Goal: Information Seeking & Learning: Learn about a topic

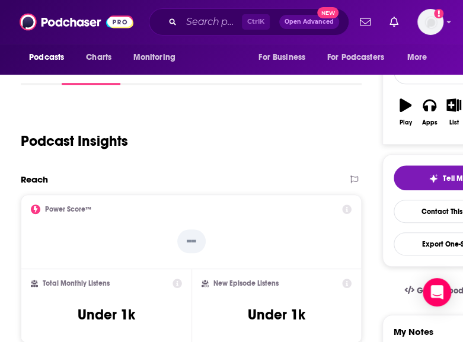
scroll to position [156, 0]
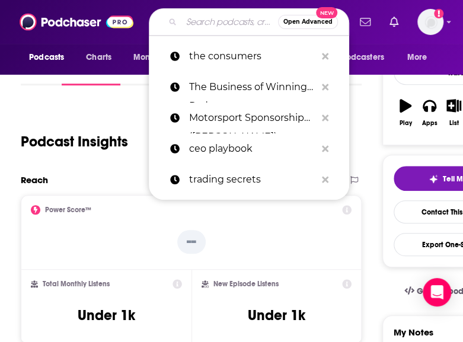
click at [214, 21] on input "Search podcasts, credits, & more..." at bounding box center [229, 21] width 97 height 19
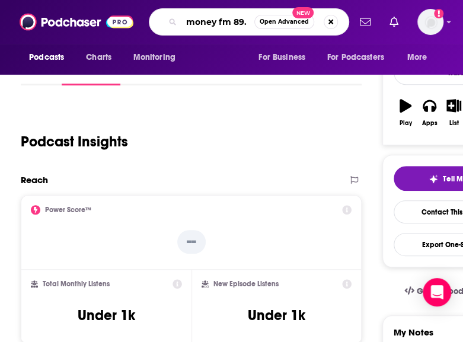
type input "money fm 89.3"
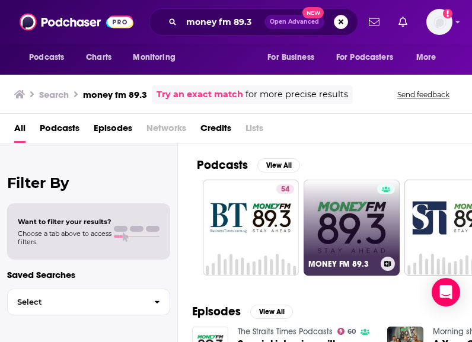
click at [324, 251] on link "MONEY FM 89.3" at bounding box center [352, 228] width 96 height 96
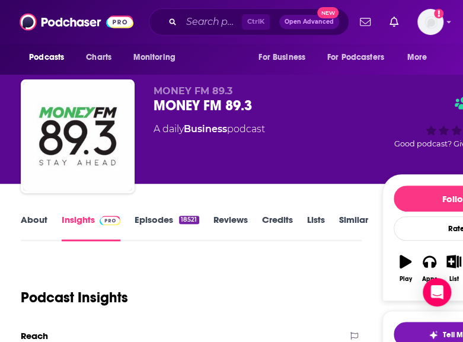
click at [161, 230] on link "Episodes 18521" at bounding box center [167, 227] width 64 height 27
click at [190, 18] on input "Search podcasts, credits, & more..." at bounding box center [211, 21] width 60 height 19
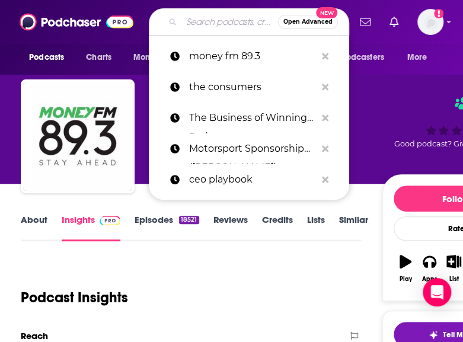
click at [190, 18] on input "Search podcasts, credits, & more..." at bounding box center [229, 21] width 97 height 19
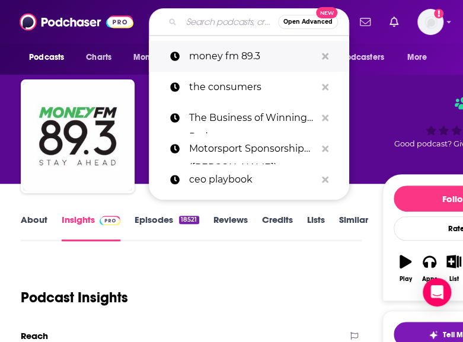
click at [232, 50] on p "money fm 89.3" at bounding box center [252, 56] width 127 height 31
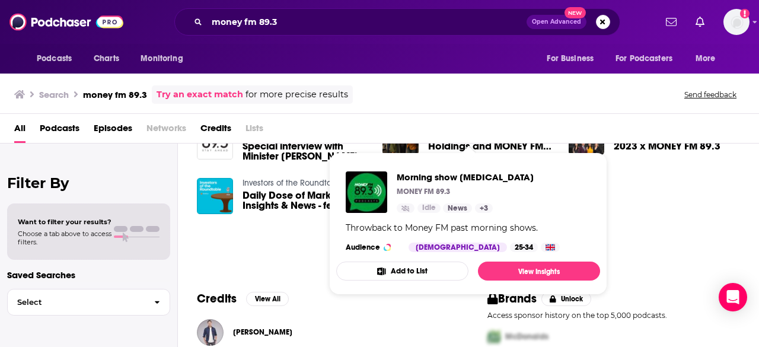
scroll to position [329, 0]
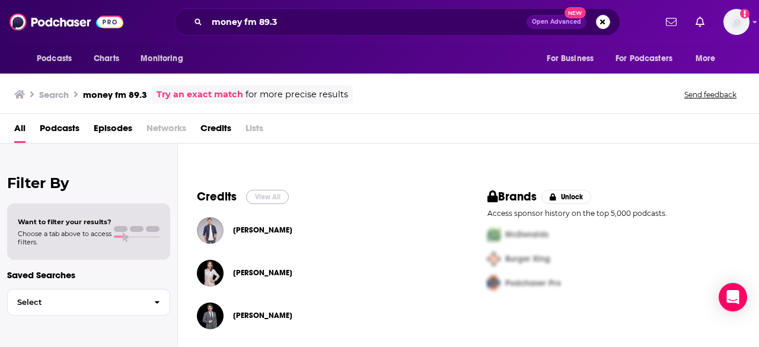
click at [251, 197] on button "View All" at bounding box center [267, 197] width 43 height 14
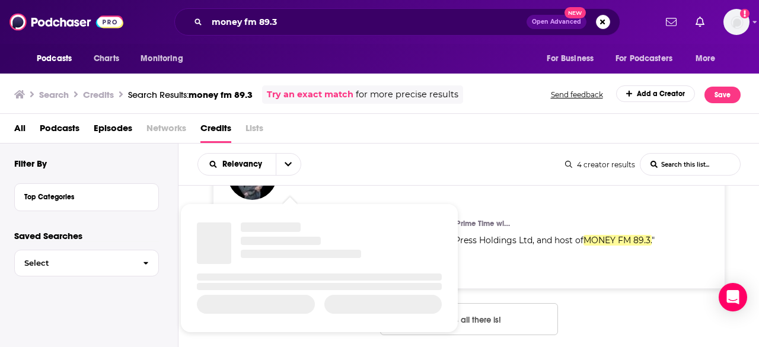
scroll to position [546, 0]
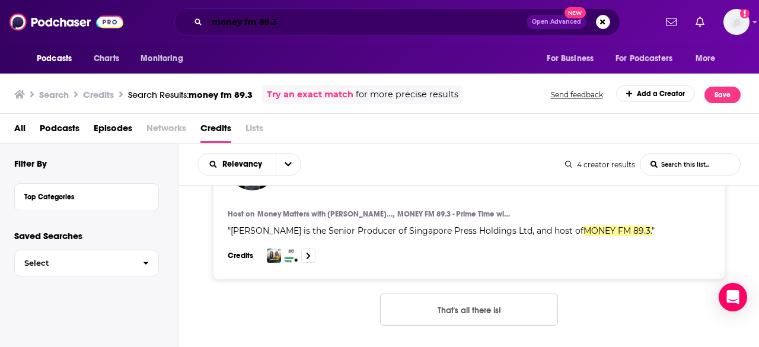
click at [317, 16] on input "money fm 89.3" at bounding box center [367, 21] width 320 height 19
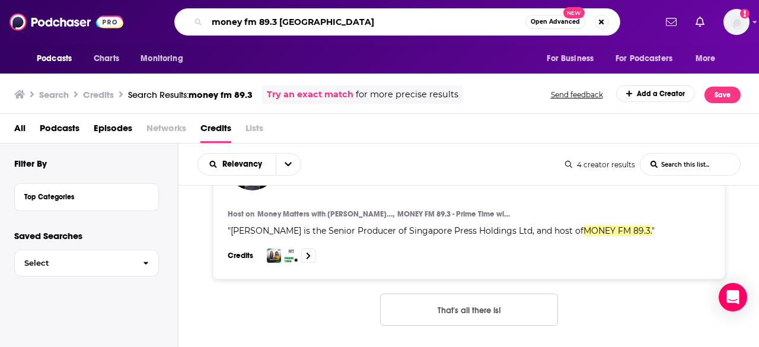
type input "money fm 89.3 [GEOGRAPHIC_DATA]"
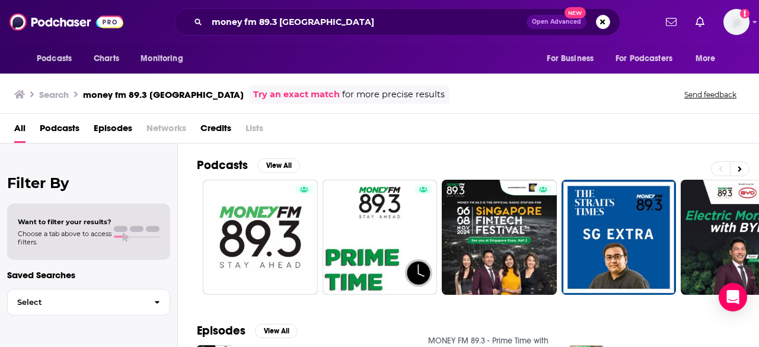
click at [53, 130] on span "Podcasts" at bounding box center [60, 131] width 40 height 24
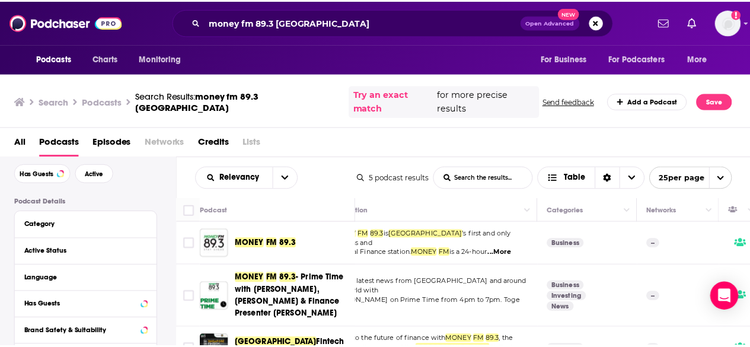
scroll to position [0, 38]
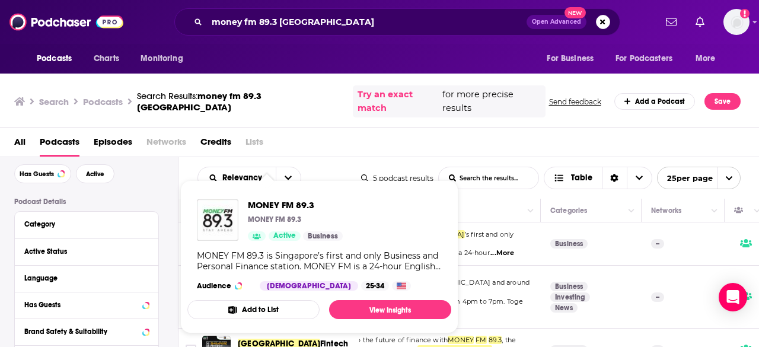
click at [339, 141] on div "All Podcasts Episodes Networks Credits Lists" at bounding box center [382, 144] width 736 height 24
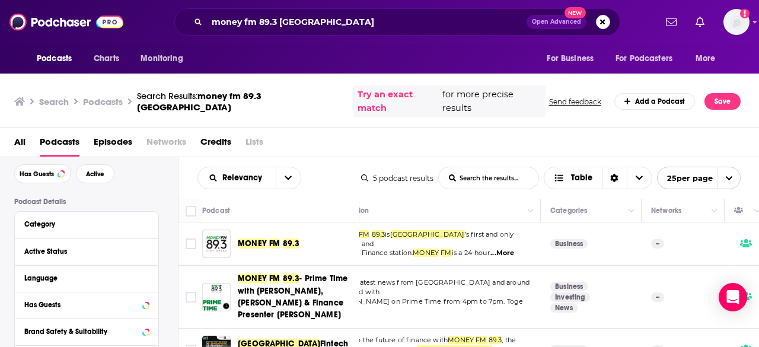
click at [268, 232] on div "Podcasts Charts Monitoring money fm 89.3 singapore Open Advanced New For Busine…" at bounding box center [379, 173] width 759 height 347
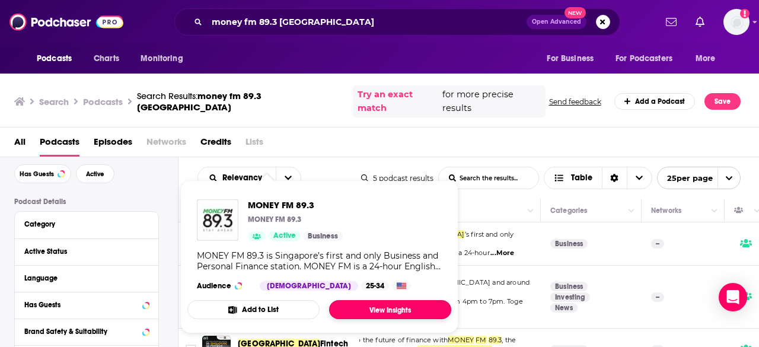
click at [361, 304] on link "View Insights" at bounding box center [390, 309] width 122 height 19
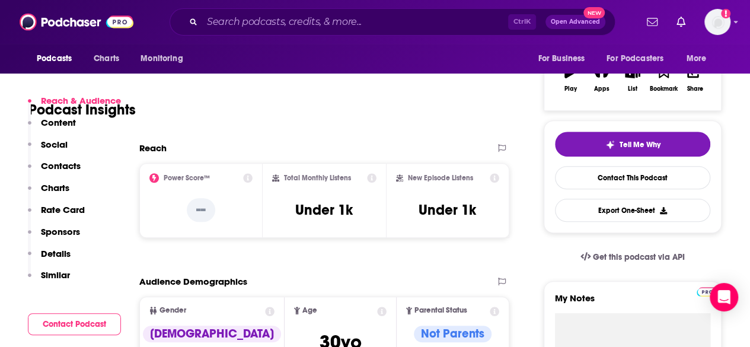
scroll to position [170, 0]
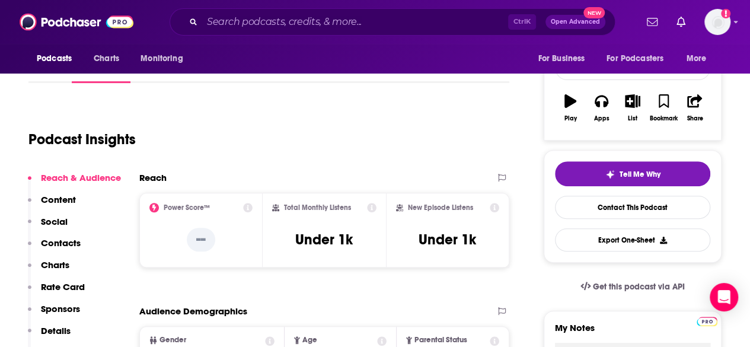
click at [192, 129] on div "Podcast Insights" at bounding box center [263, 132] width 471 height 60
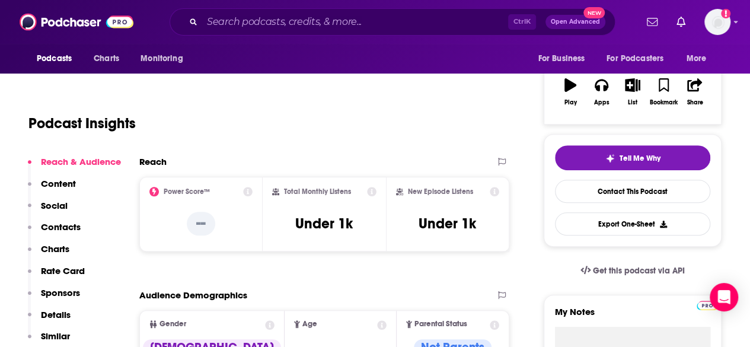
scroll to position [187, 0]
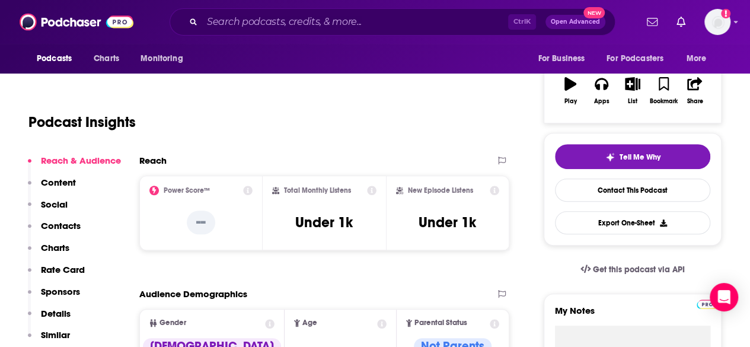
click at [230, 162] on div "Reach" at bounding box center [312, 160] width 346 height 11
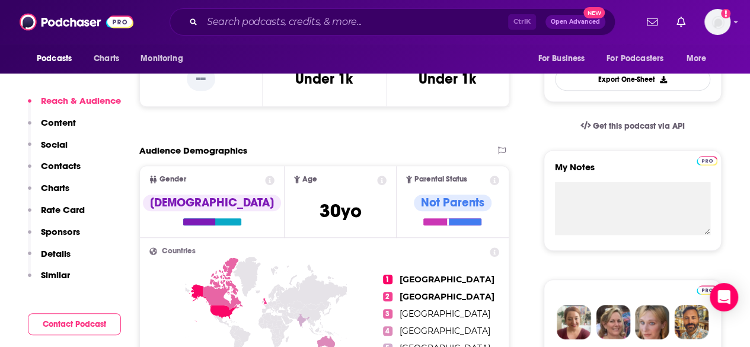
scroll to position [399, 0]
